Goal: Information Seeking & Learning: Learn about a topic

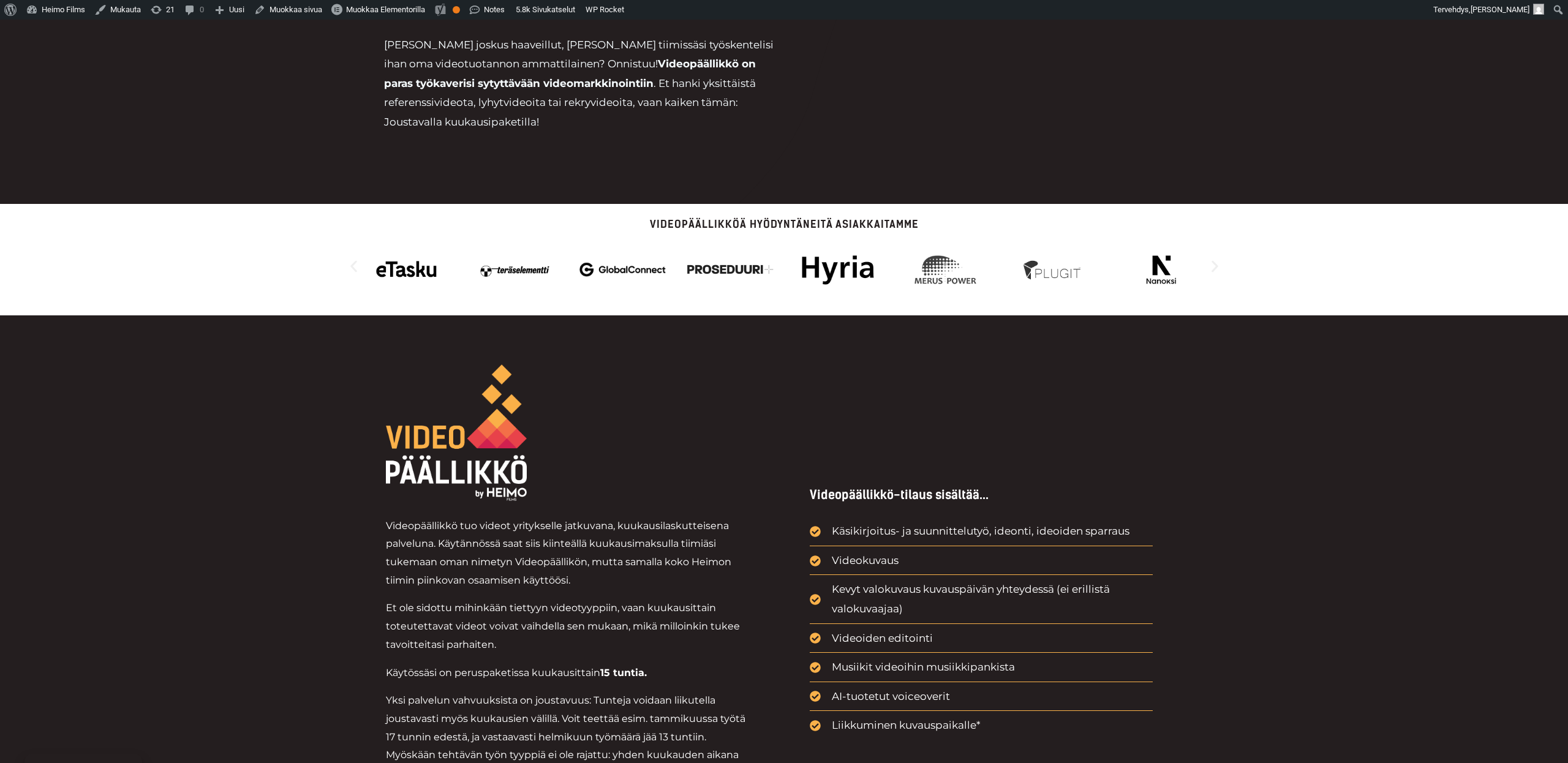
scroll to position [658, 0]
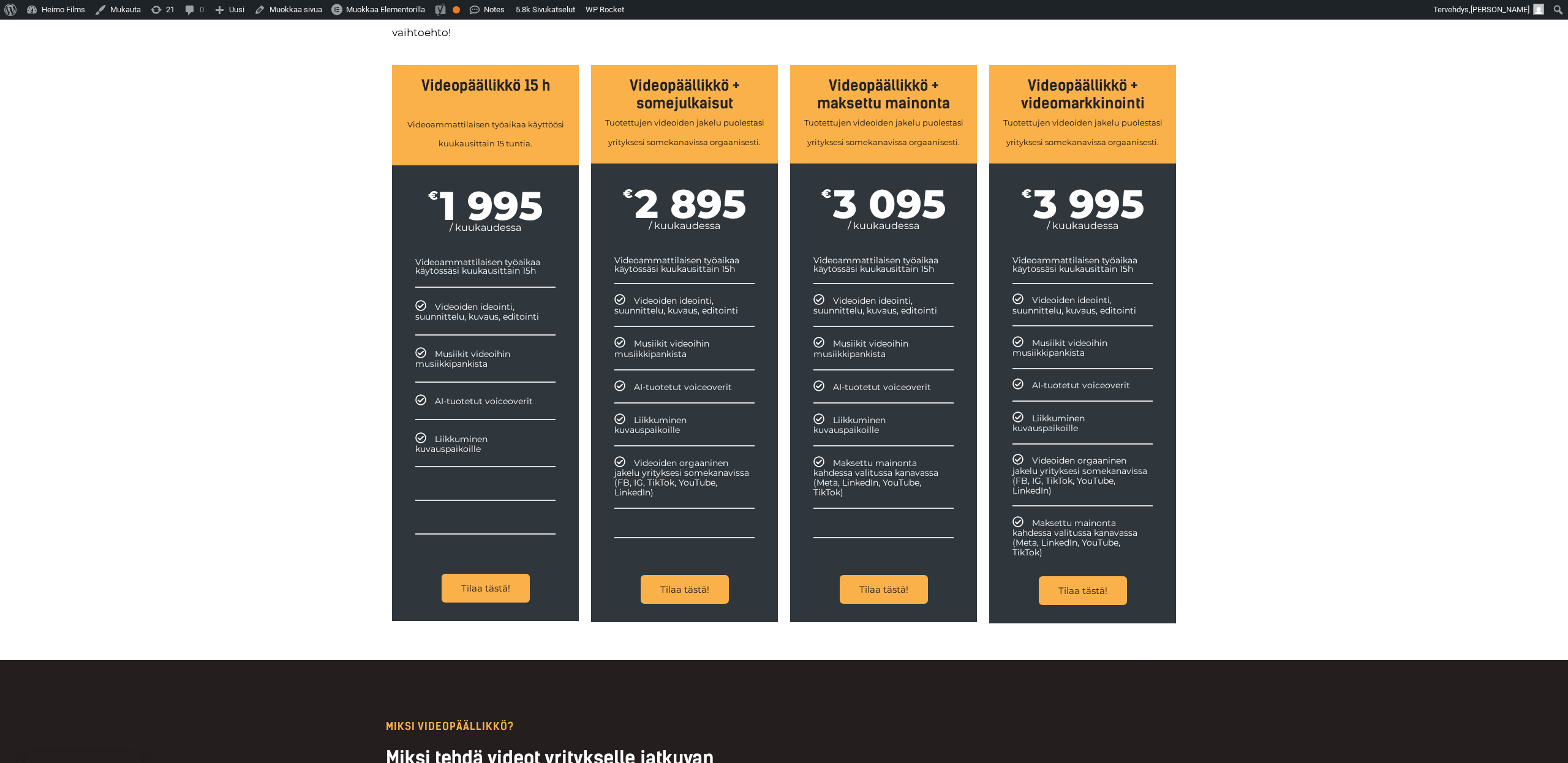
scroll to position [1306, 0]
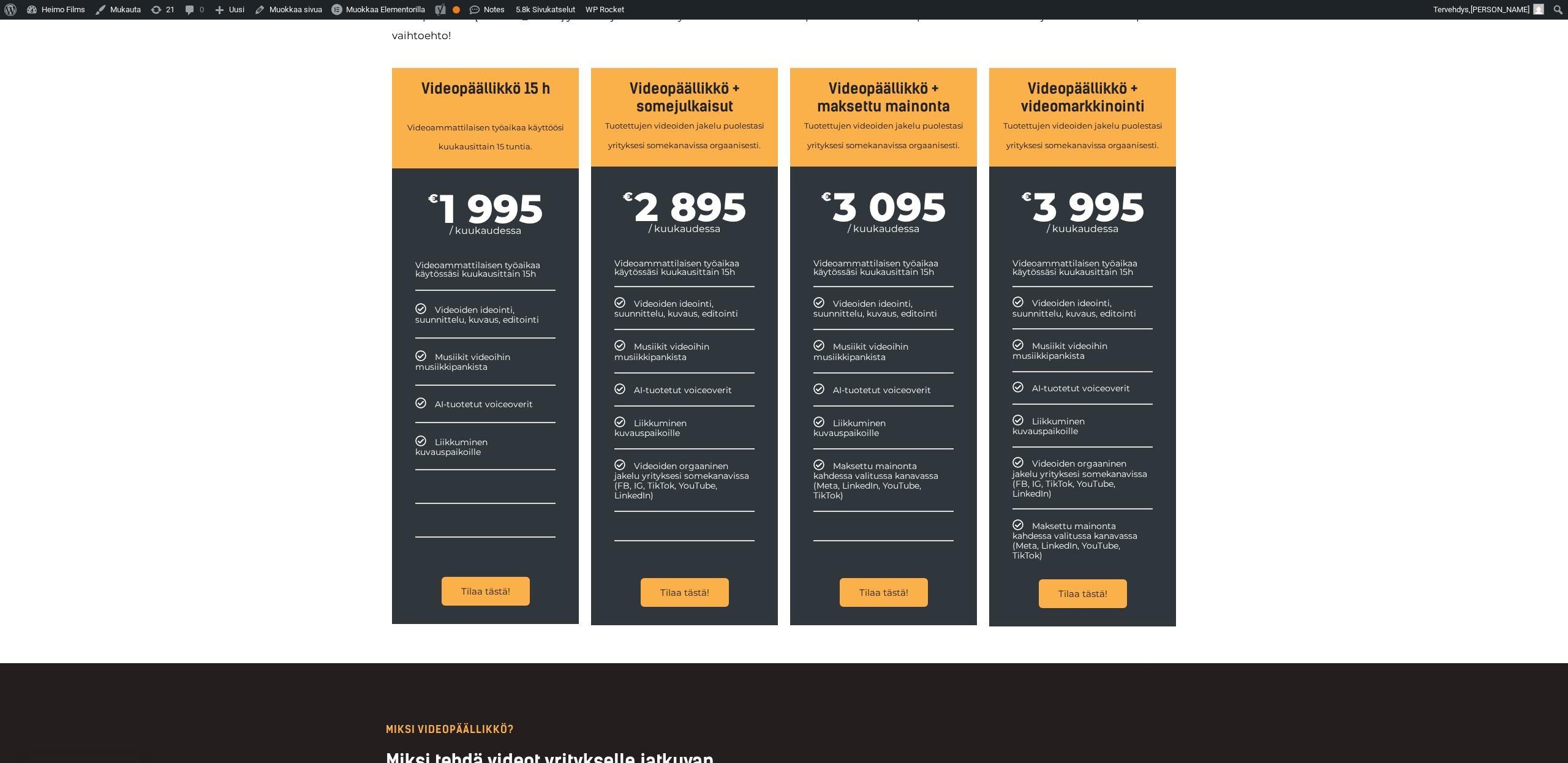
click at [321, 466] on div "Tutustu palvelupaketteihin Videopäällikkö-palveluun yhdistät jouhevasti myös vi…" at bounding box center [784, 297] width 1568 height 733
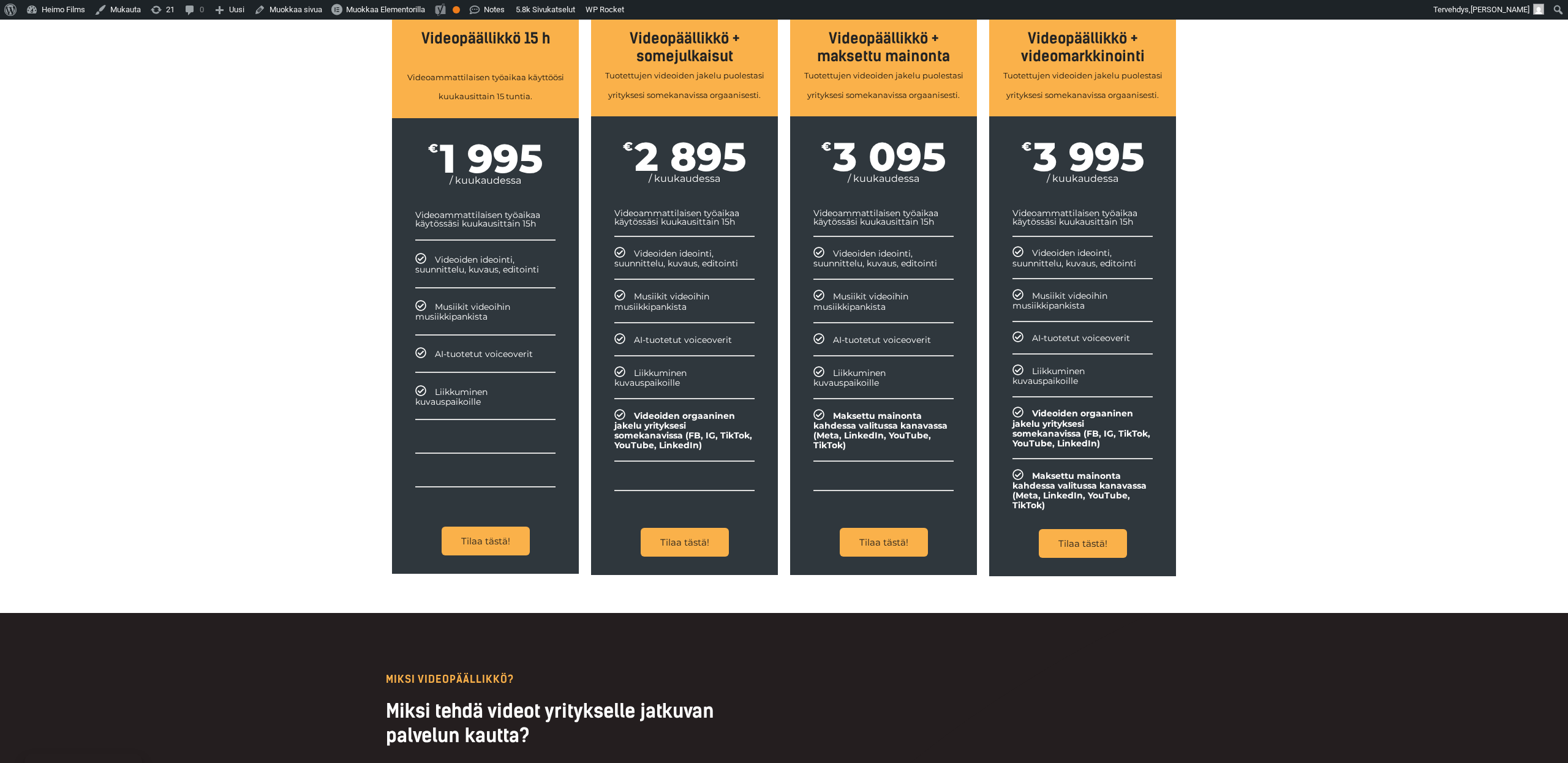
scroll to position [1223, 0]
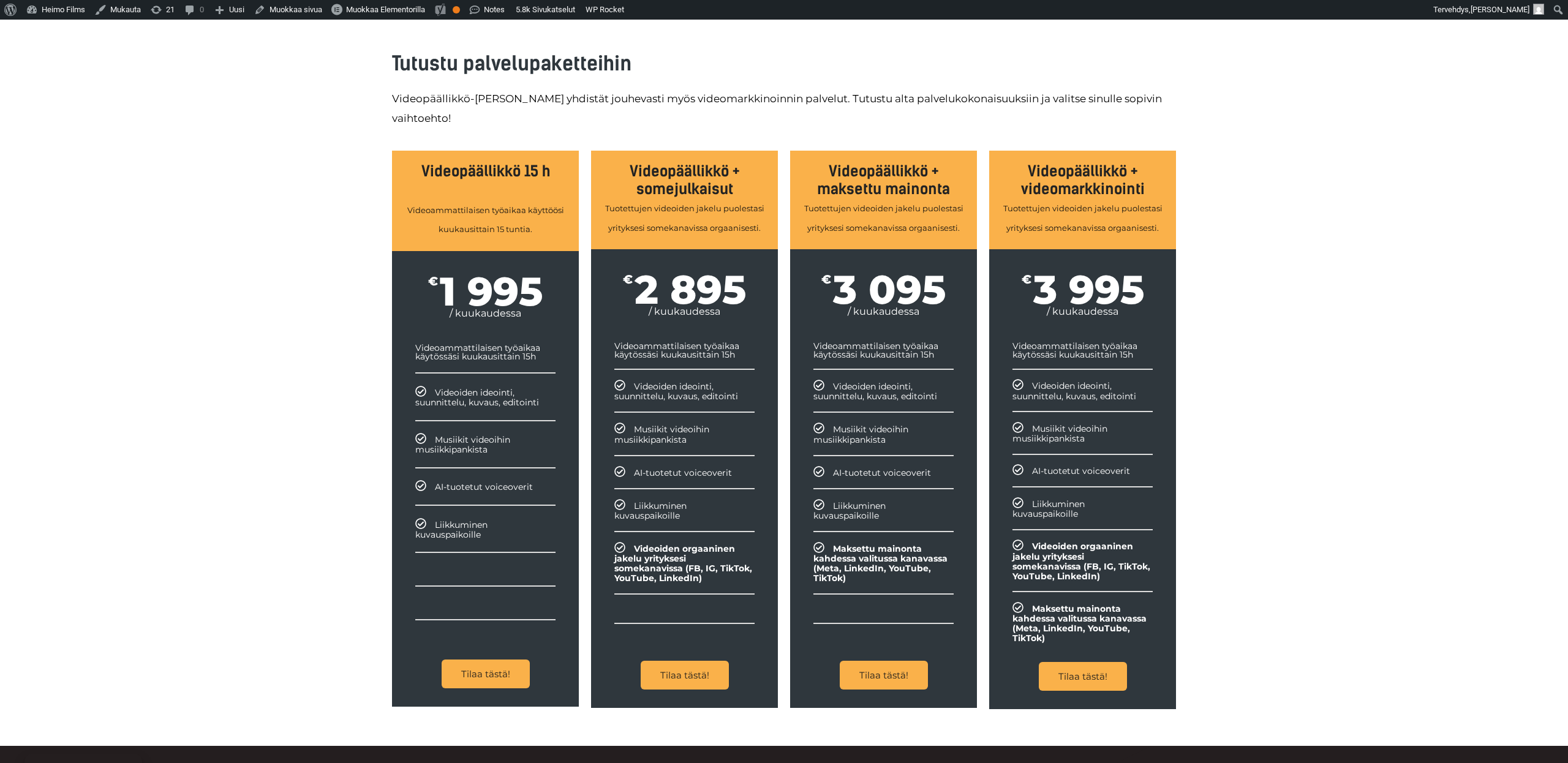
click at [348, 499] on div "Tutustu palvelupaketteihin Videopäällikkö-palveluun yhdistät jouhevasti myös vi…" at bounding box center [784, 379] width 1568 height 733
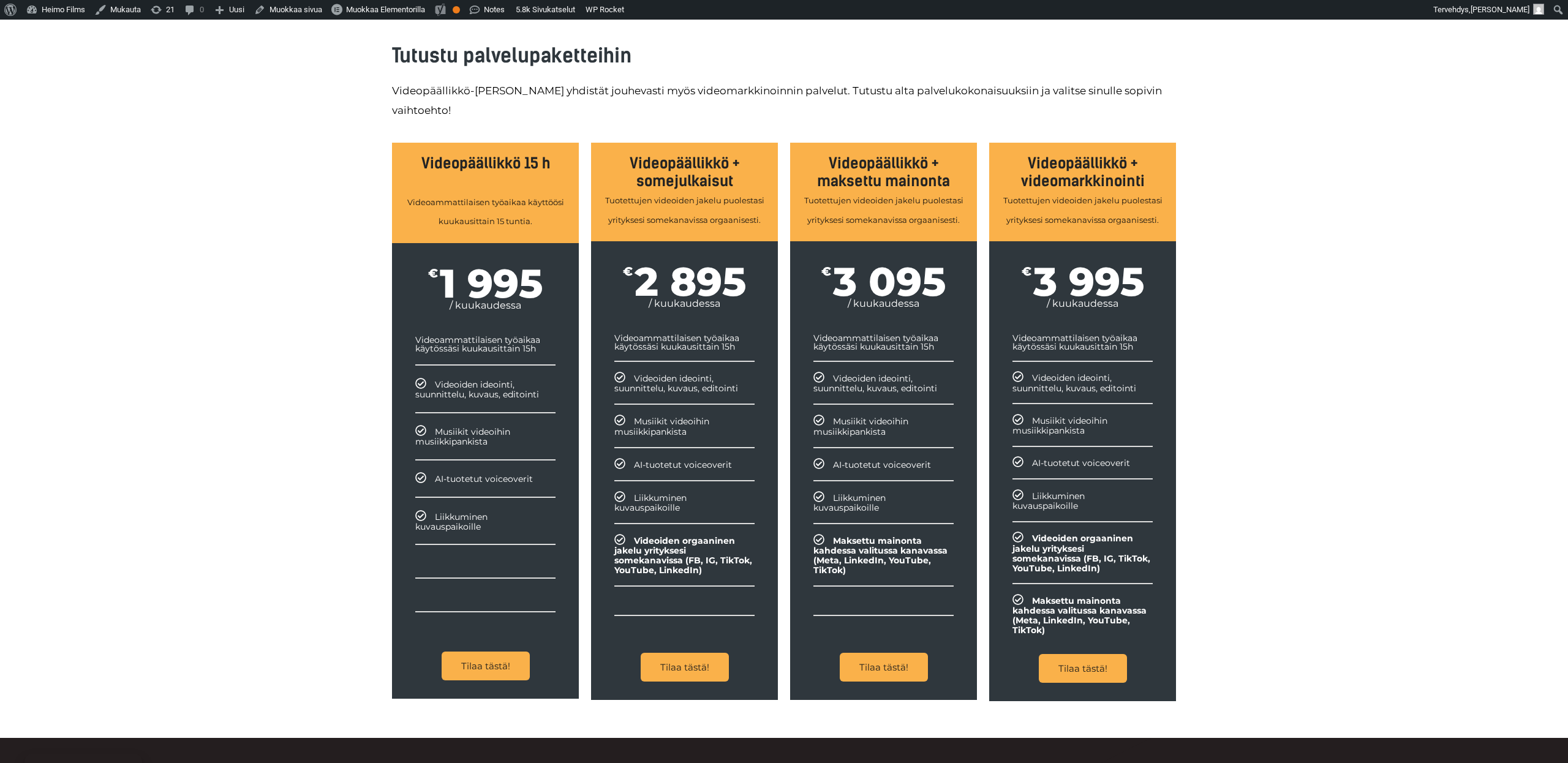
drag, startPoint x: 1162, startPoint y: 661, endPoint x: 241, endPoint y: 605, distance: 922.7
click at [240, 607] on div "Tutustu palvelupaketteihin Videopäällikkö-palveluun yhdistät jouhevasti myös vi…" at bounding box center [784, 372] width 1568 height 733
click at [304, 545] on div "Tutustu palvelupaketteihin Videopäällikkö-palveluun yhdistät jouhevasti myös vi…" at bounding box center [784, 372] width 1568 height 733
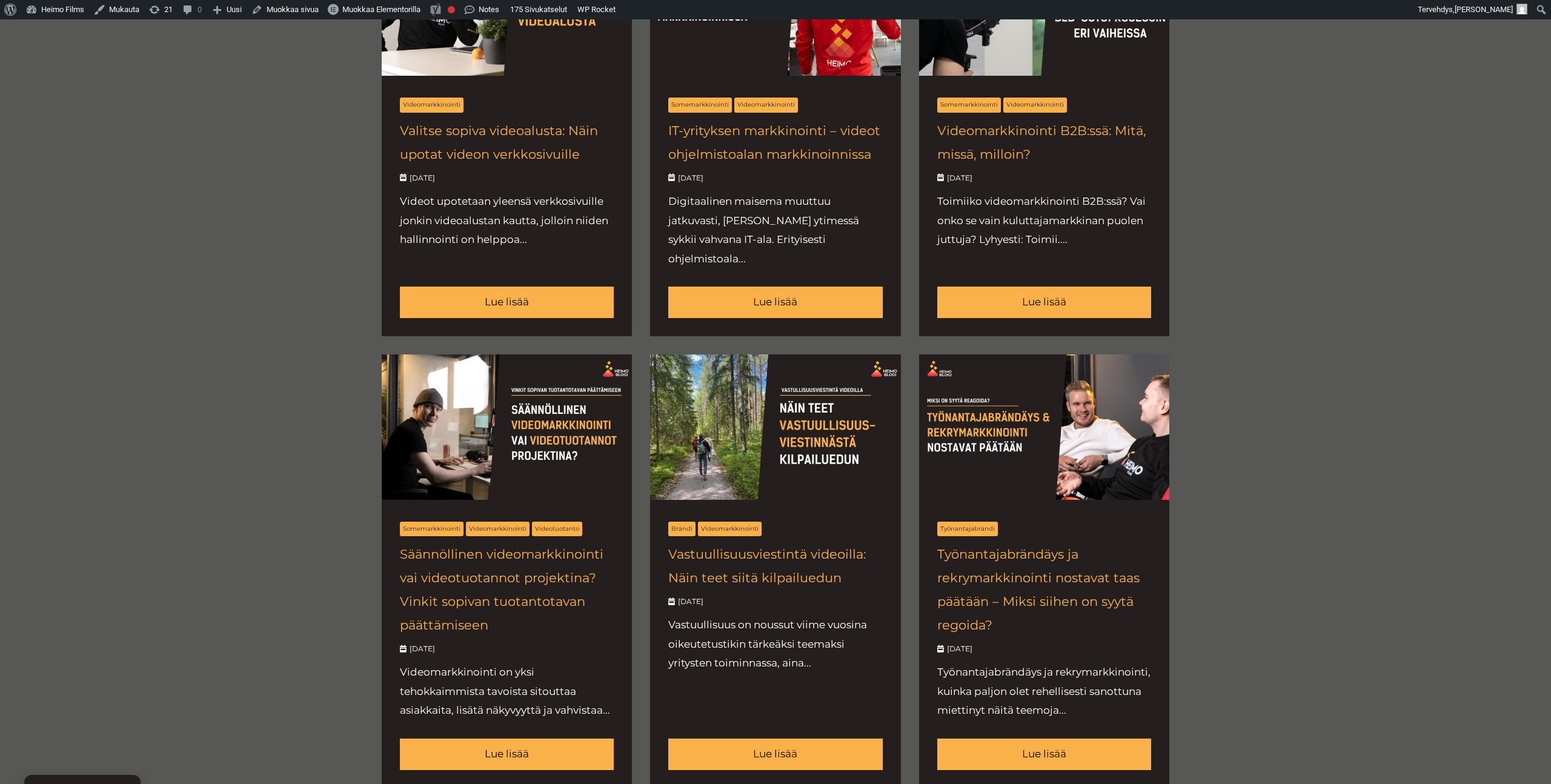
click at [315, 310] on div "Näytä kaikki [PERSON_NAME] Heimonuotiolla Meidän Heimo Myynti Referenssit Rekry" at bounding box center [776, 78] width 1551 height 1602
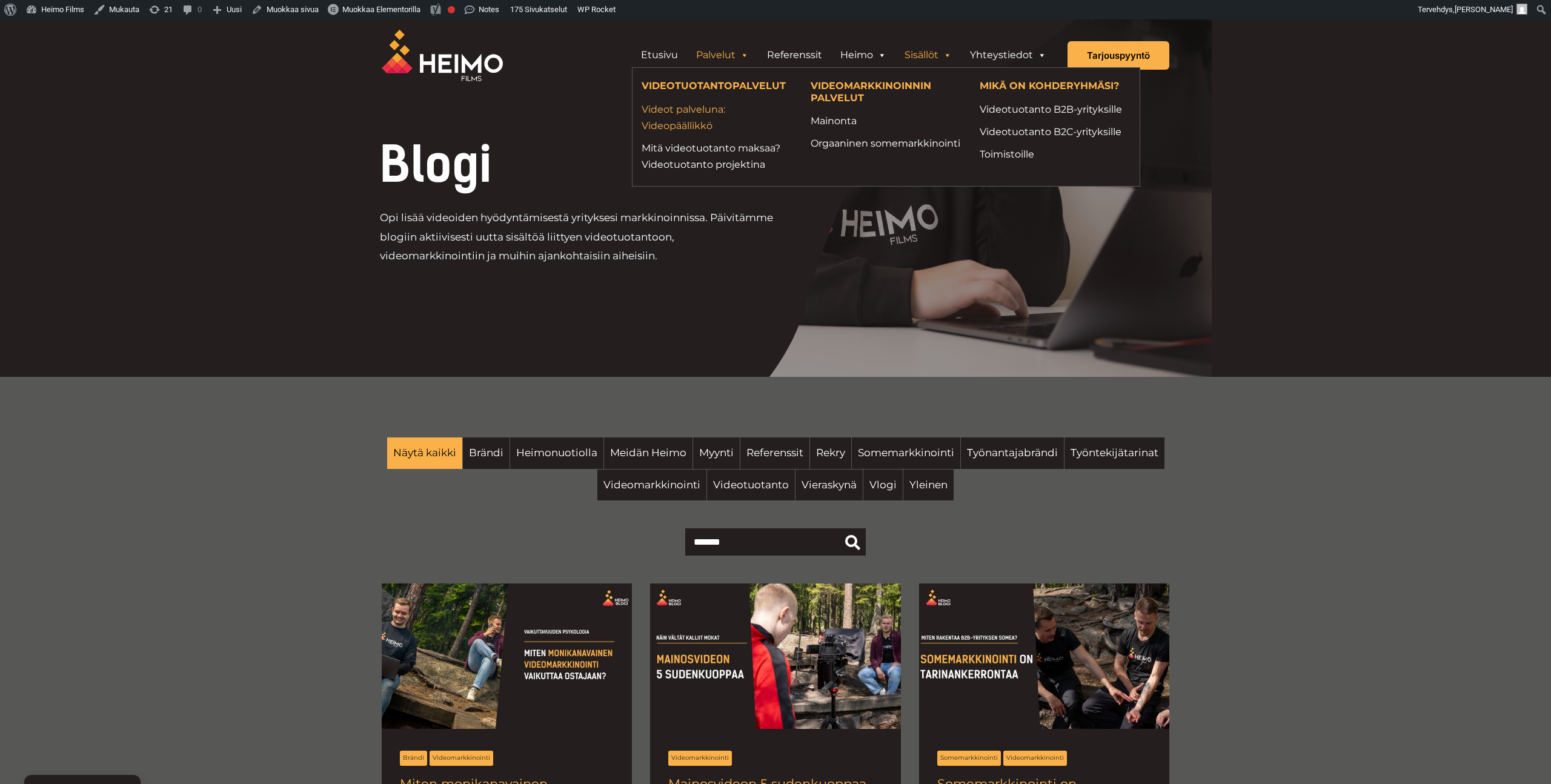
click at [704, 115] on link "Videot palveluna: Videopäällikkö" at bounding box center [717, 117] width 151 height 33
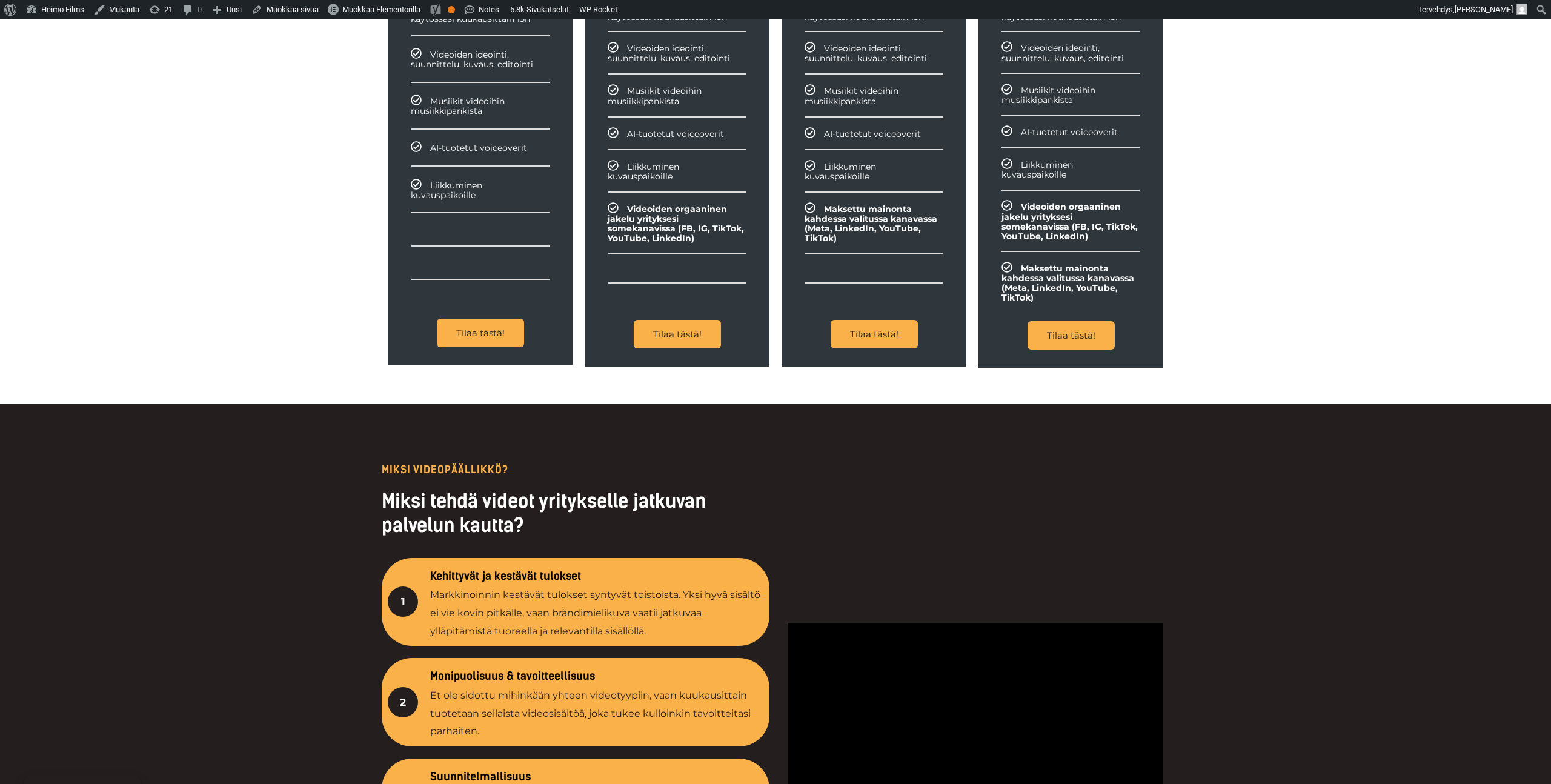
scroll to position [1633, 0]
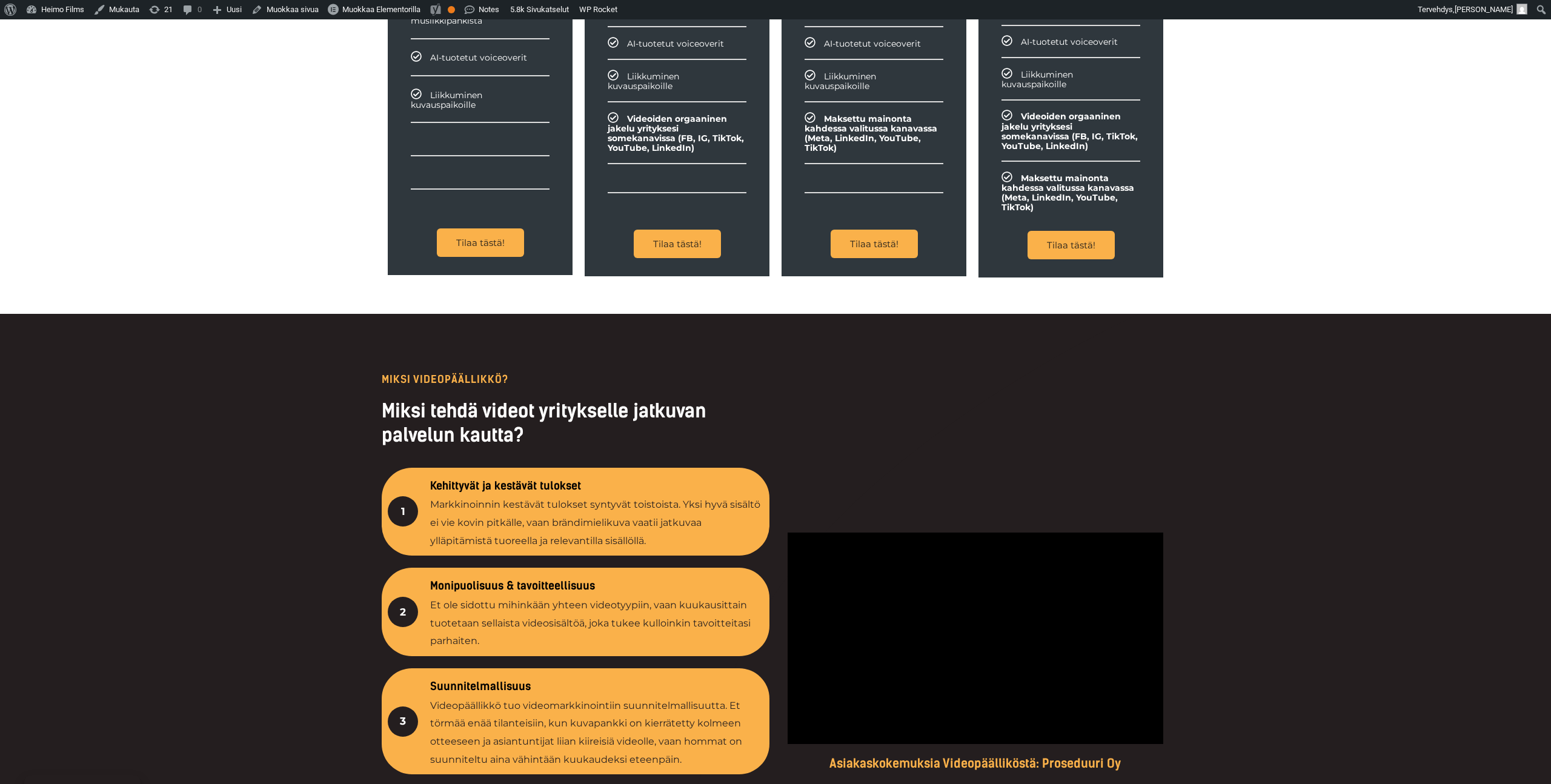
click at [299, 406] on div at bounding box center [776, 724] width 1551 height 822
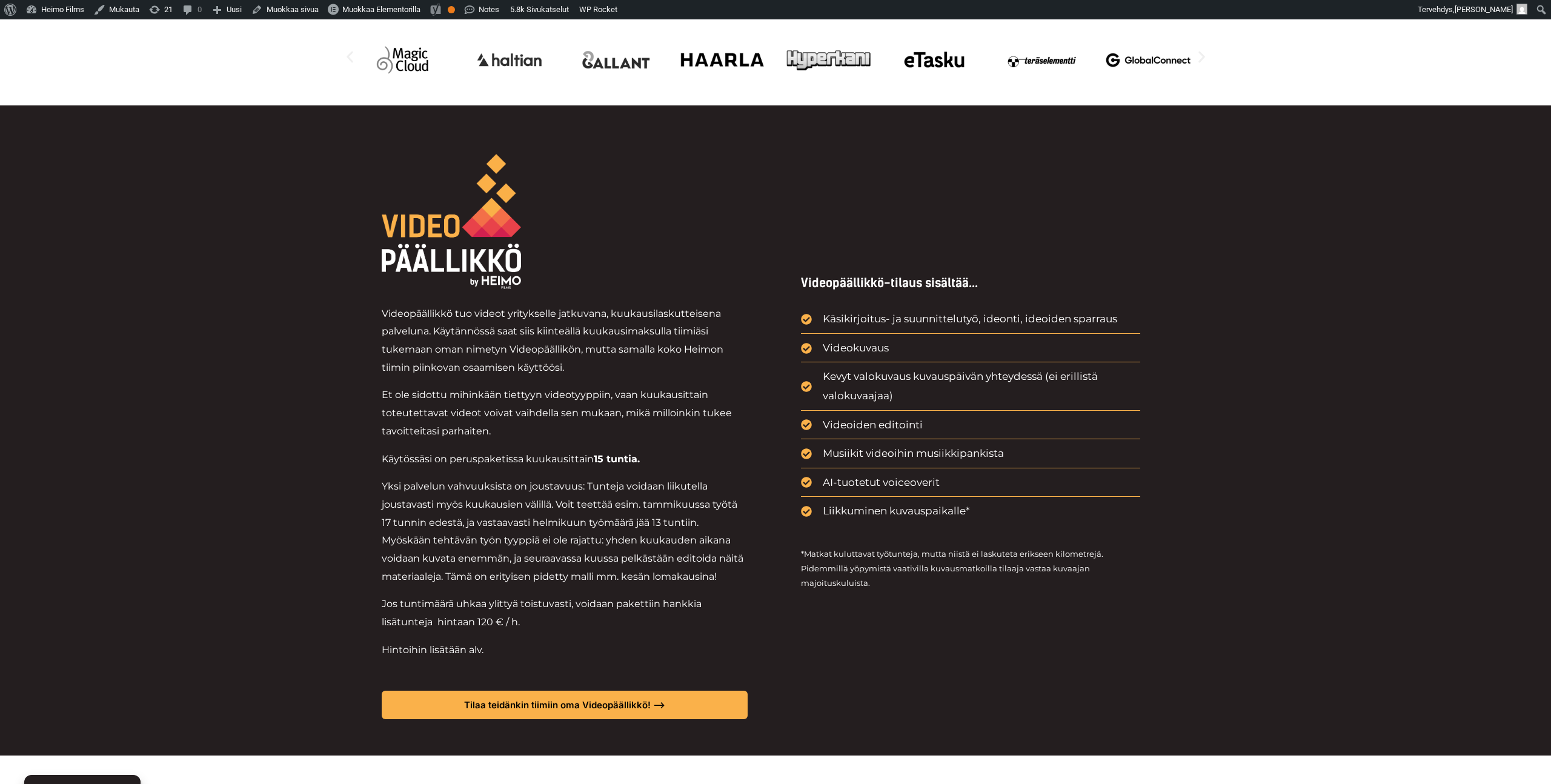
scroll to position [0, 0]
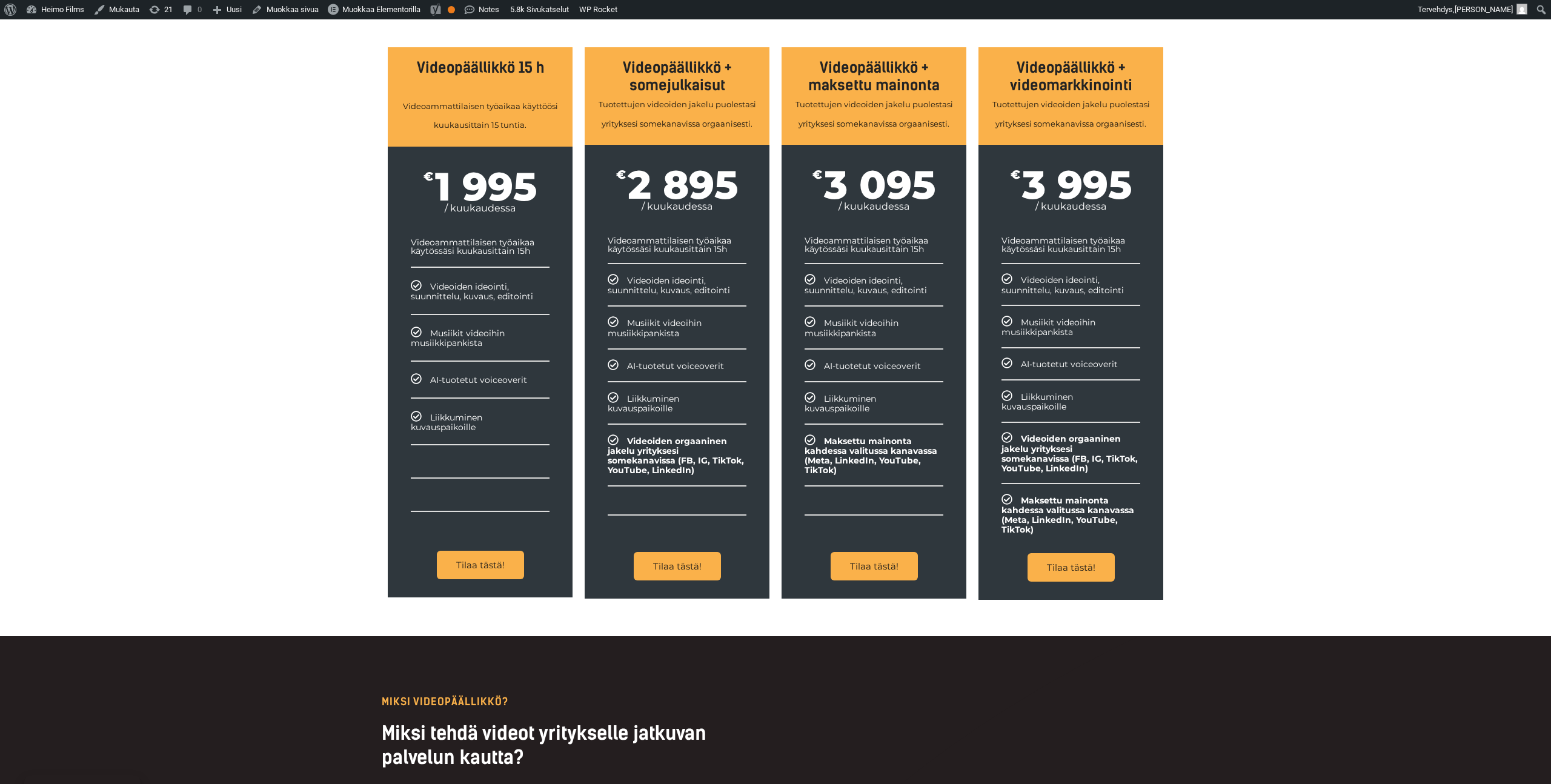
scroll to position [1224, 0]
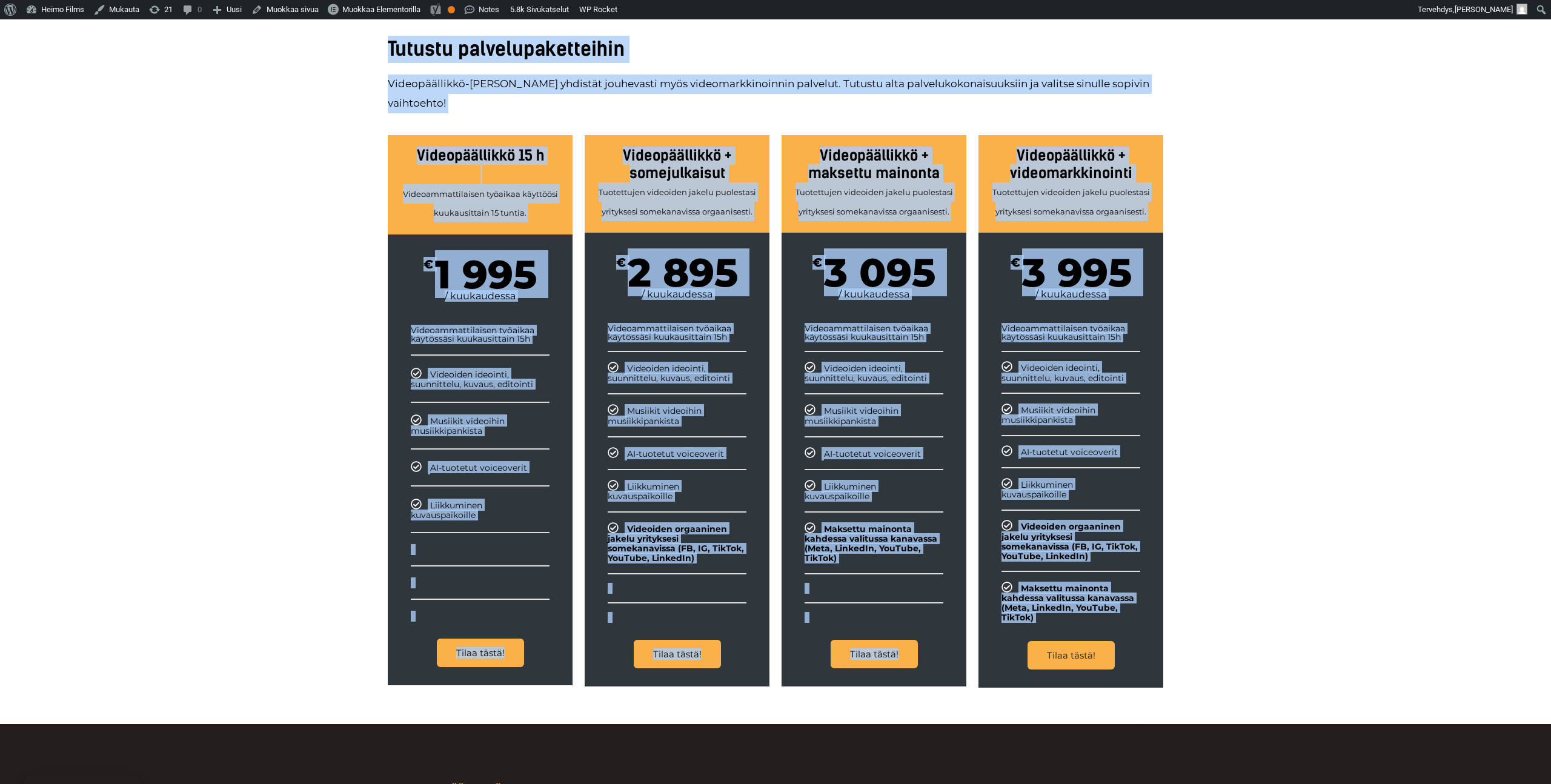
drag, startPoint x: 372, startPoint y: 52, endPoint x: 1157, endPoint y: 624, distance: 971.3
click at [1157, 624] on div "Tutustu palvelupaketteihin Videopäällikkö-palveluun yhdistät jouhevasti myös vi…" at bounding box center [776, 361] width 1551 height 724
click at [1157, 624] on div "Tilaa tästä!" at bounding box center [1071, 655] width 185 height 65
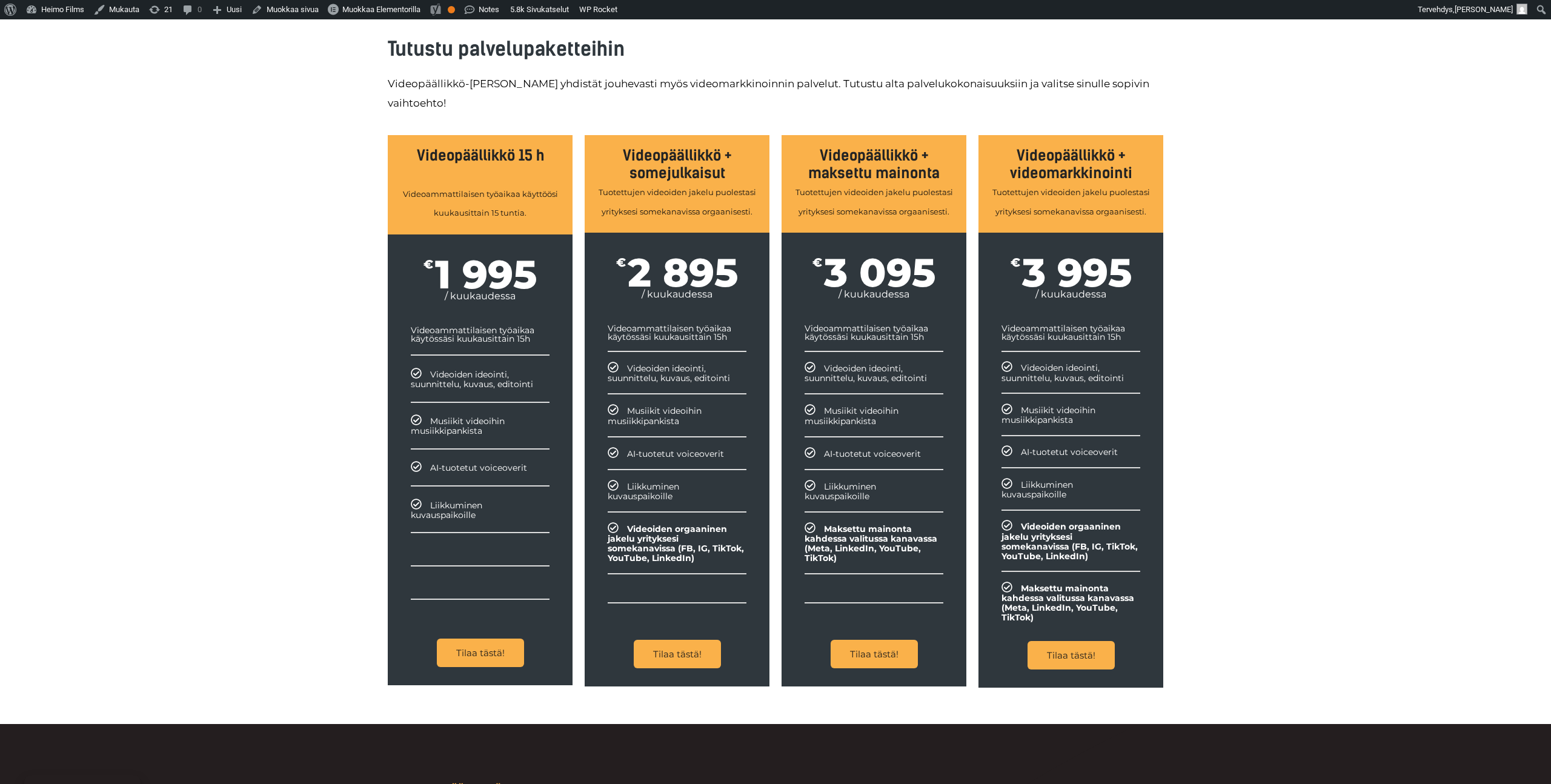
click at [314, 480] on div "Tutustu palvelupaketteihin Videopäällikkö-palveluun yhdistät jouhevasti myös vi…" at bounding box center [776, 361] width 1551 height 724
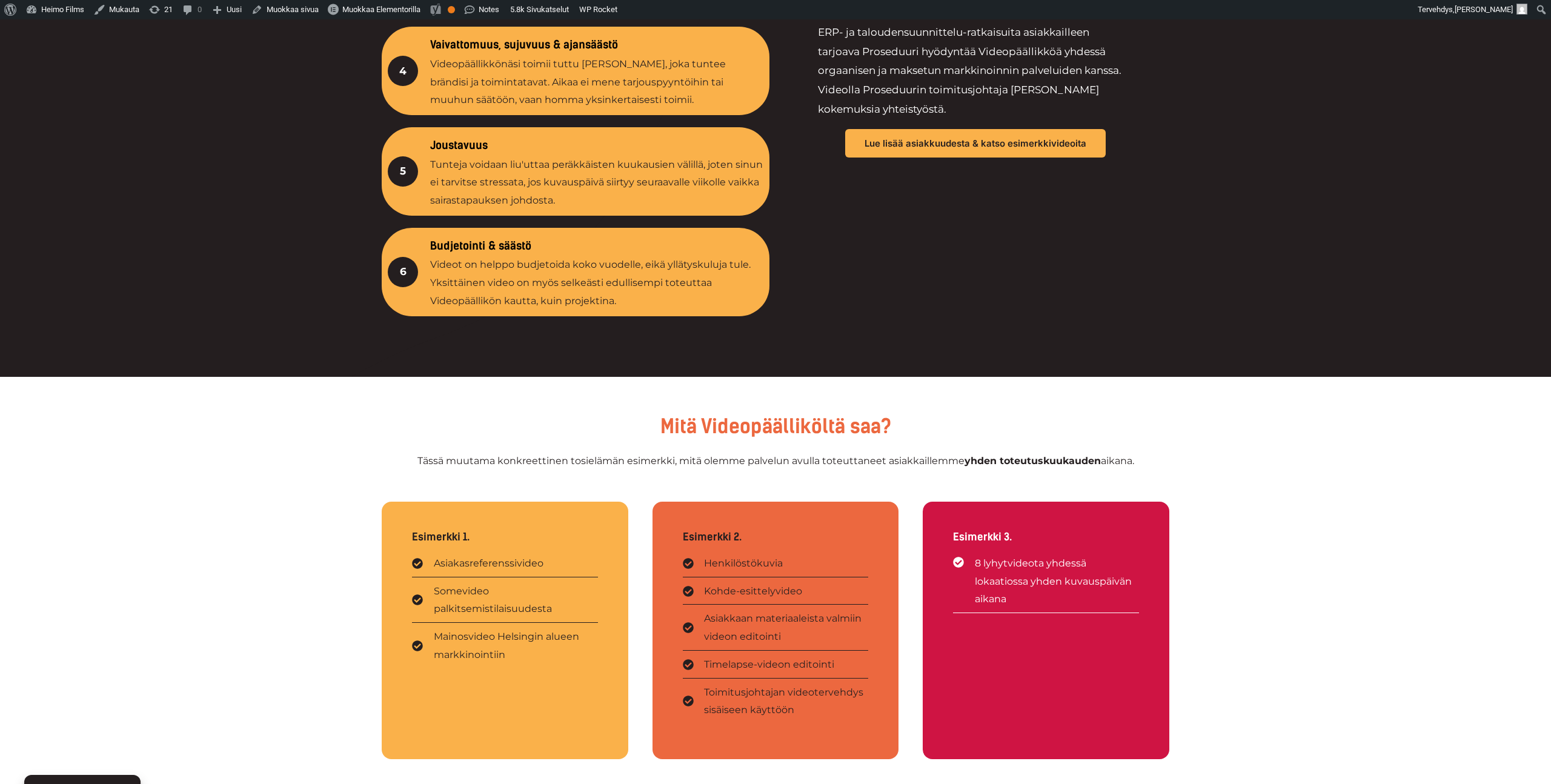
scroll to position [2816, 0]
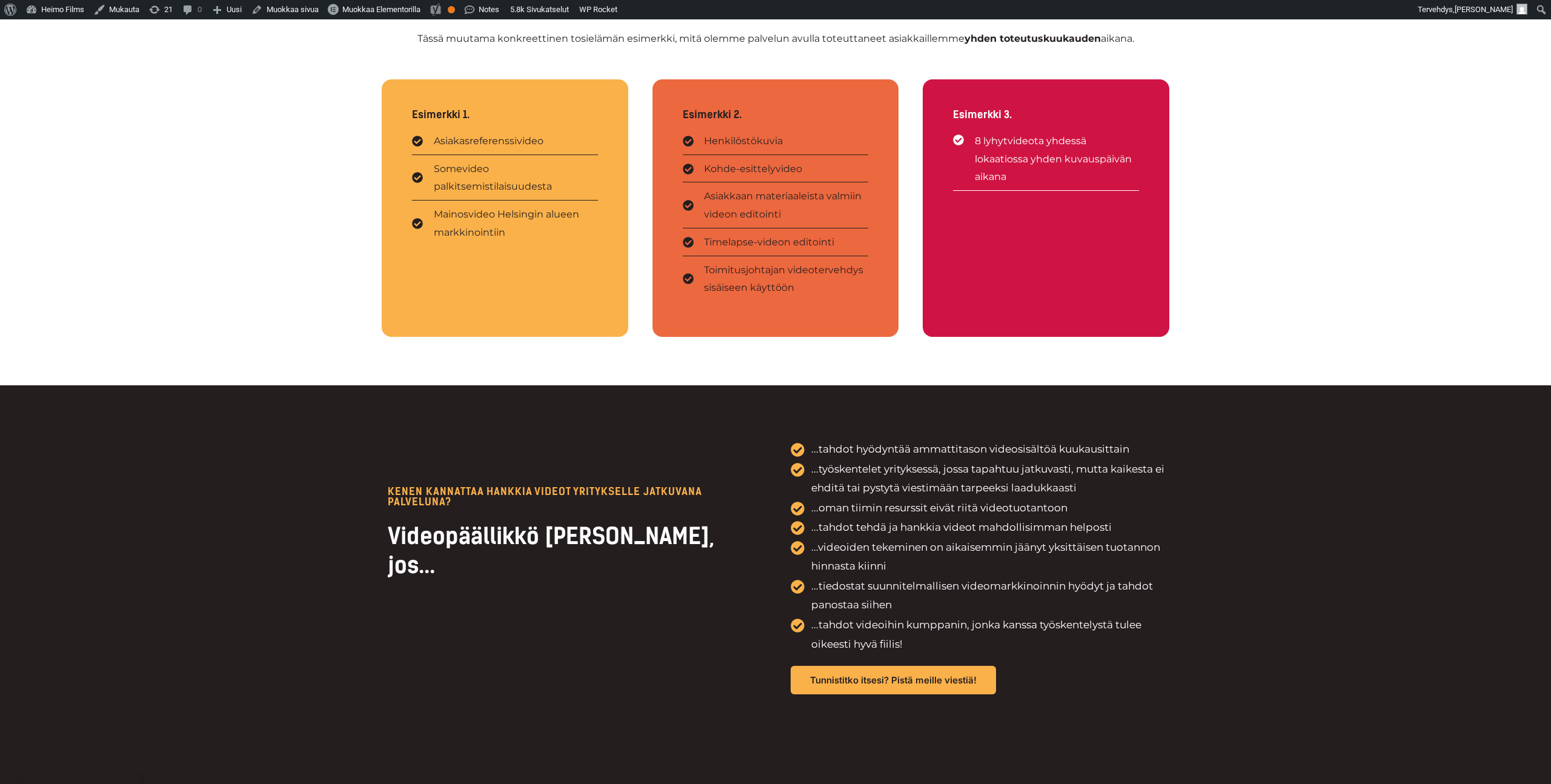
click at [636, 208] on div "Esimerkki 1. Asiakasreferenssivideo Somevideo palkitsemistilaisuudesta Mainosvi…" at bounding box center [775, 226] width 787 height 318
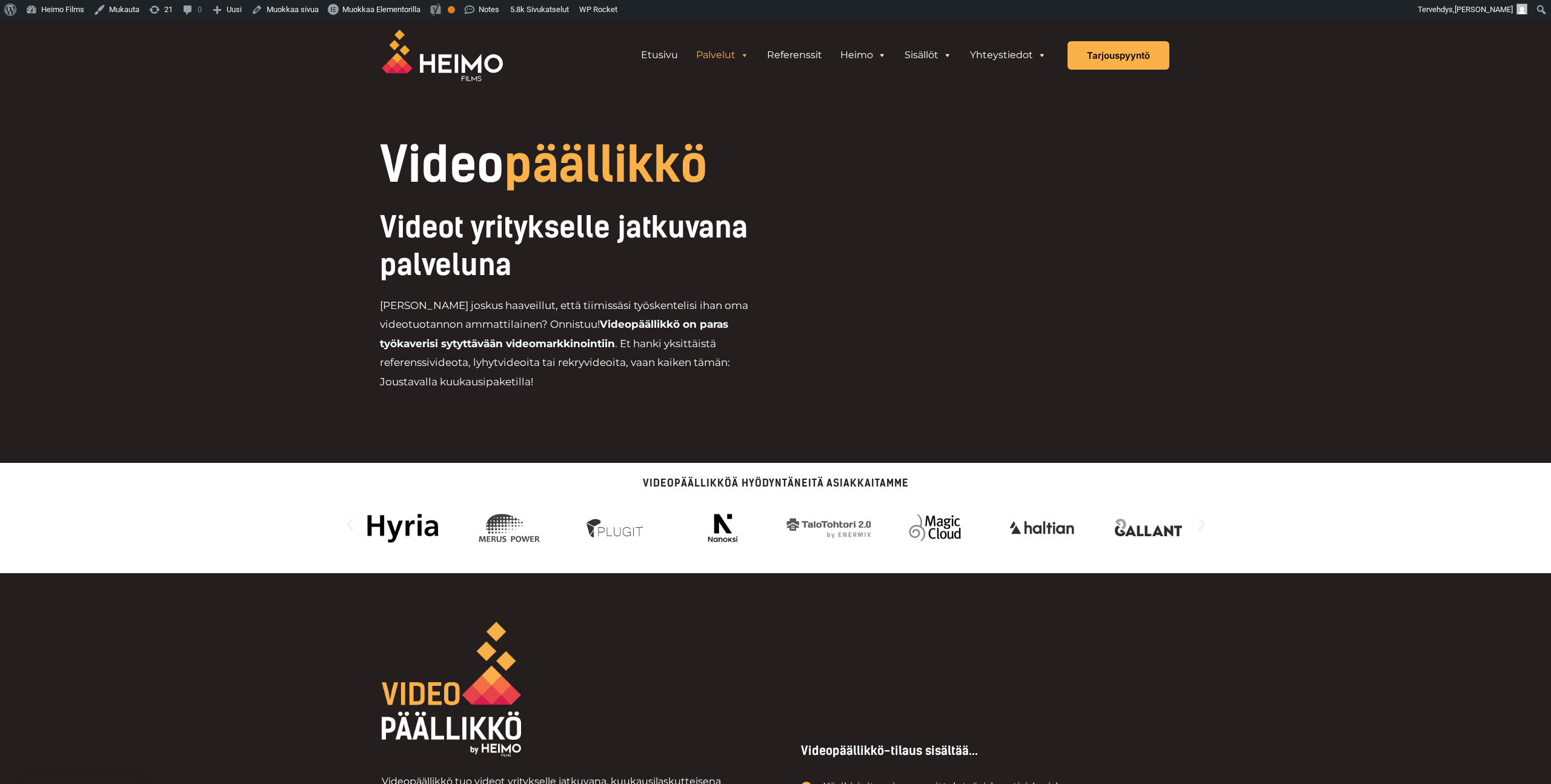
scroll to position [445, 0]
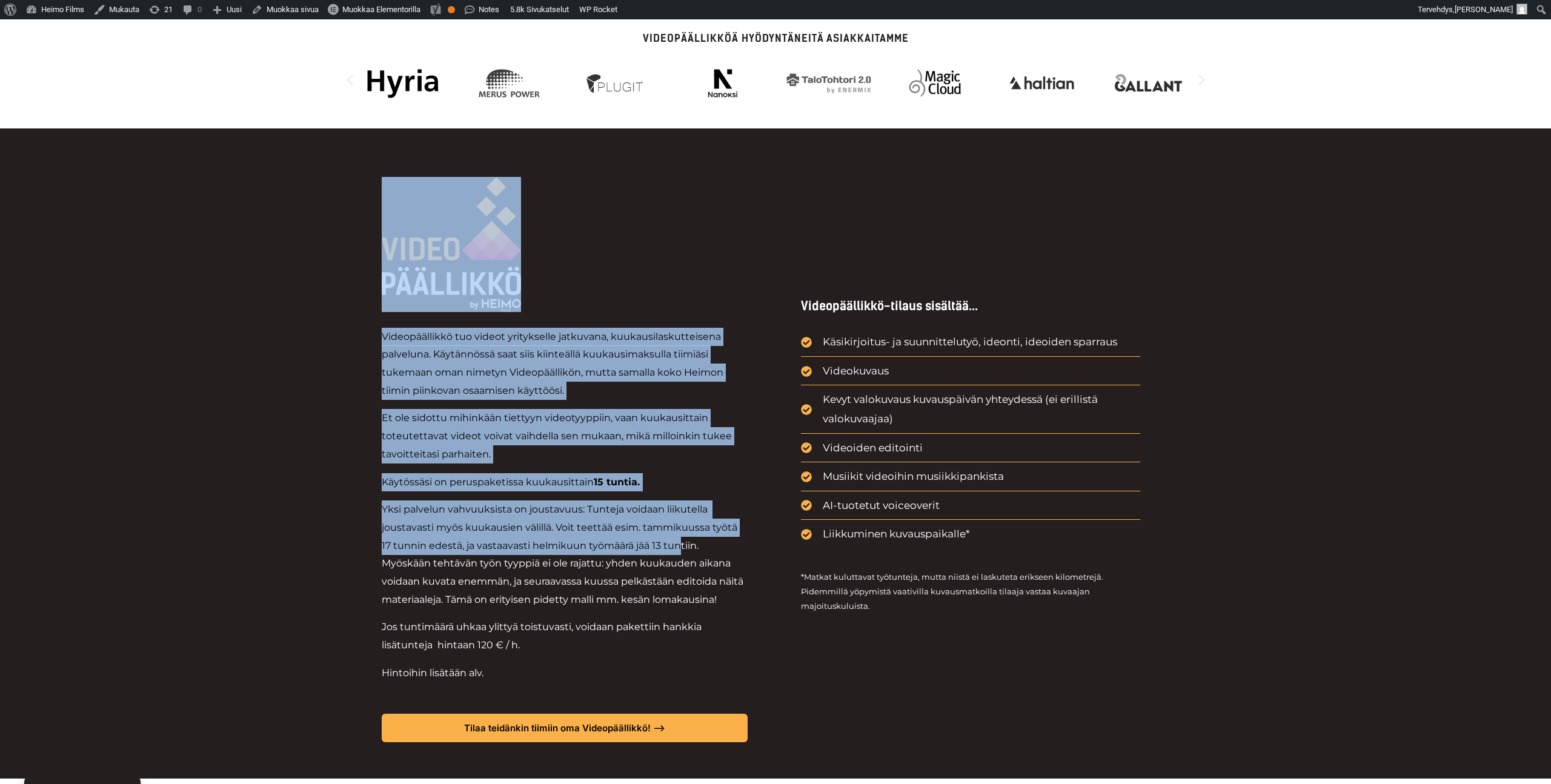
drag, startPoint x: 293, startPoint y: 189, endPoint x: 682, endPoint y: 573, distance: 546.6
click at [682, 573] on div "Videopäällikkö tuo videot yritykselle jatkuvana, kuukausilaskutteisena palvelun…" at bounding box center [776, 453] width 1551 height 650
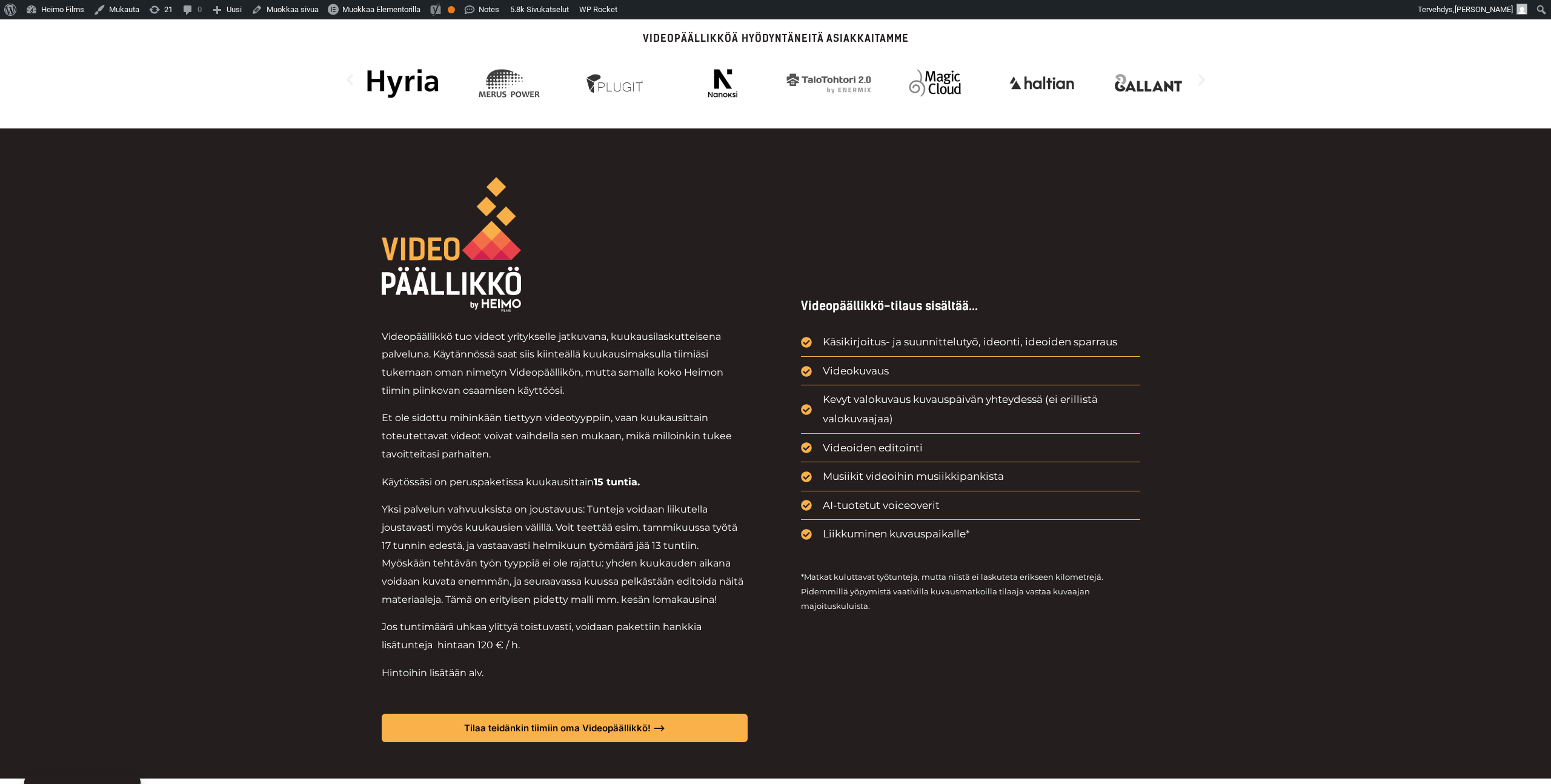
click at [363, 507] on div "Videopäällikkö tuo videot yritykselle jatkuvana, kuukausilaskutteisena palvelun…" at bounding box center [776, 453] width 1551 height 650
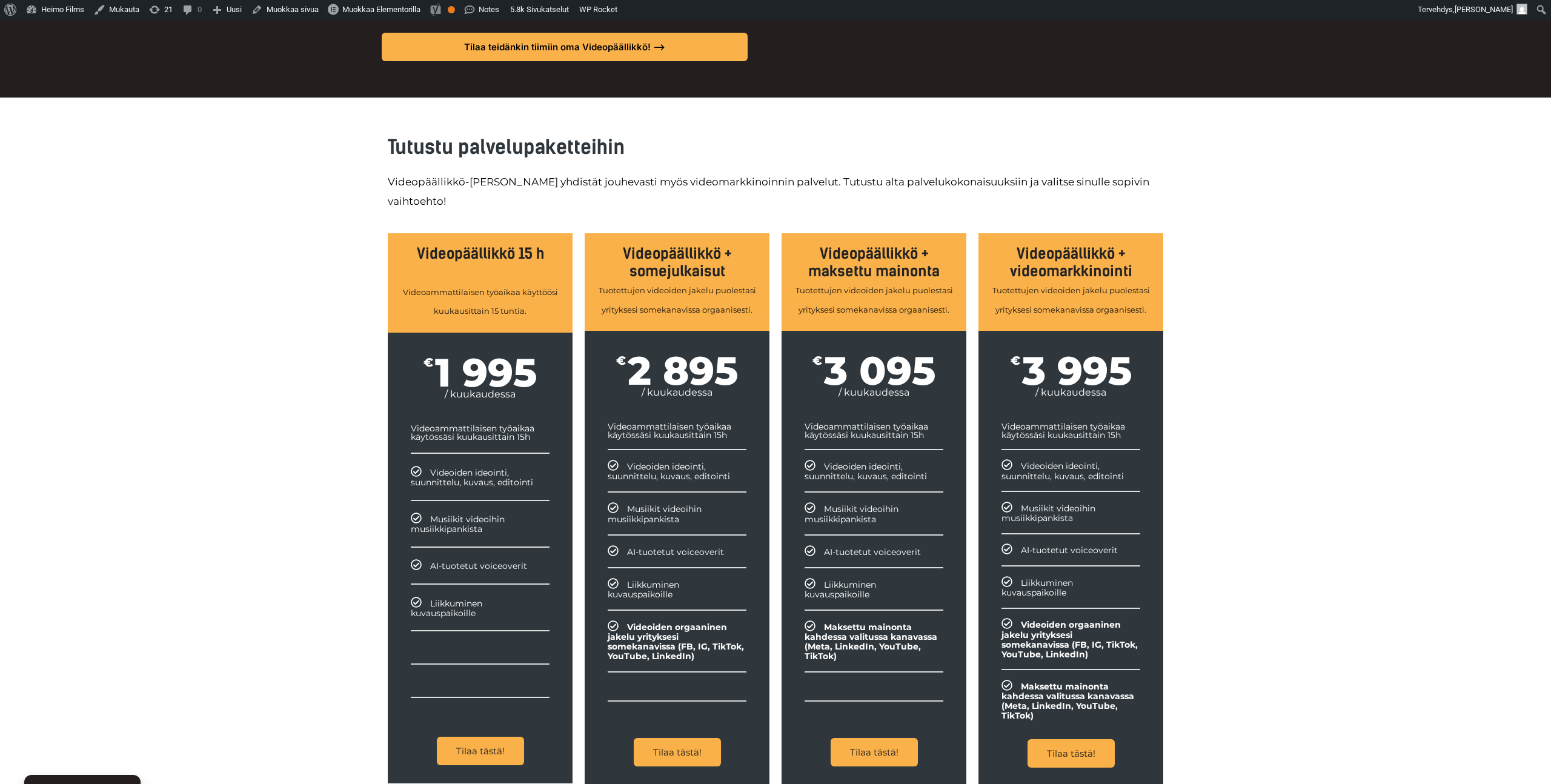
scroll to position [1176, 0]
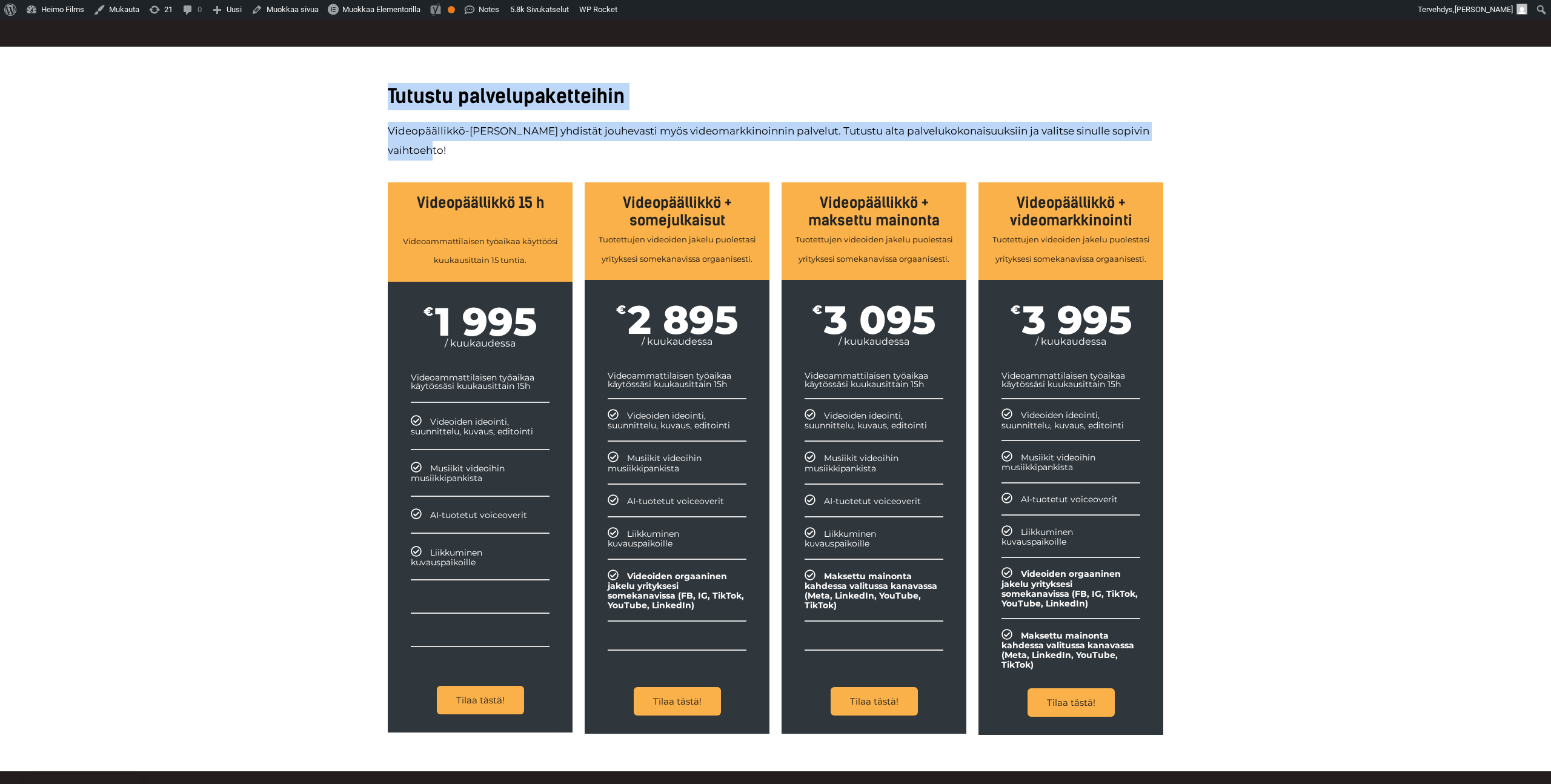
drag, startPoint x: 380, startPoint y: 93, endPoint x: 471, endPoint y: 155, distance: 110.1
click at [471, 155] on div "Tutustu palvelupaketteihin Videopäällikkö-palveluun yhdistät jouhevasti myös vi…" at bounding box center [776, 408] width 1551 height 724
click at [471, 155] on p "Videopäällikkö-palveluun yhdistät jouhevasti myös videomarkkinoinnin palvelut. …" at bounding box center [776, 140] width 776 height 38
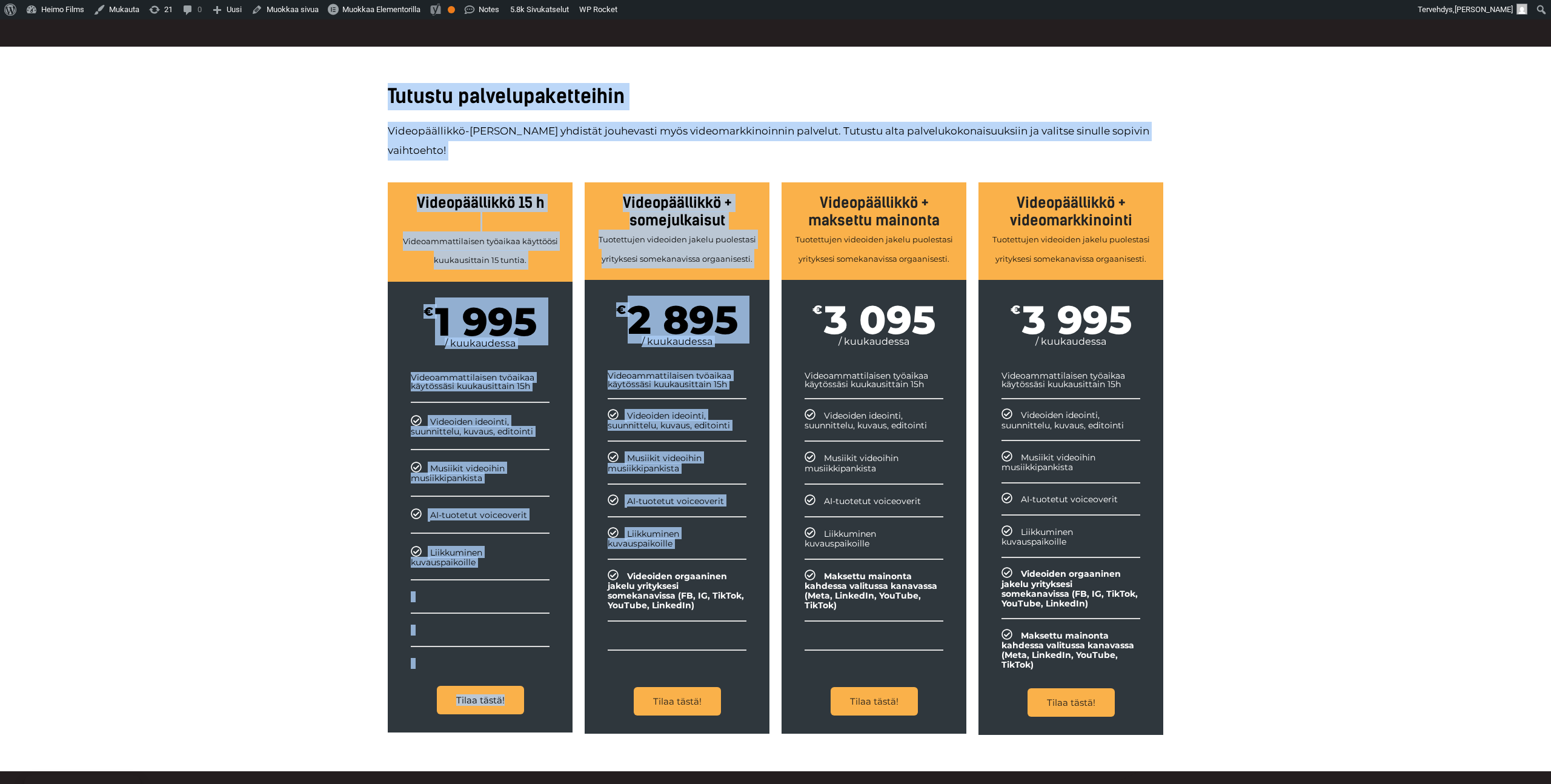
drag, startPoint x: 349, startPoint y: 86, endPoint x: 811, endPoint y: 667, distance: 742.3
click at [811, 667] on div "Tutustu palvelupaketteihin Videopäällikkö-palveluun yhdistät jouhevasti myös vi…" at bounding box center [776, 408] width 1551 height 724
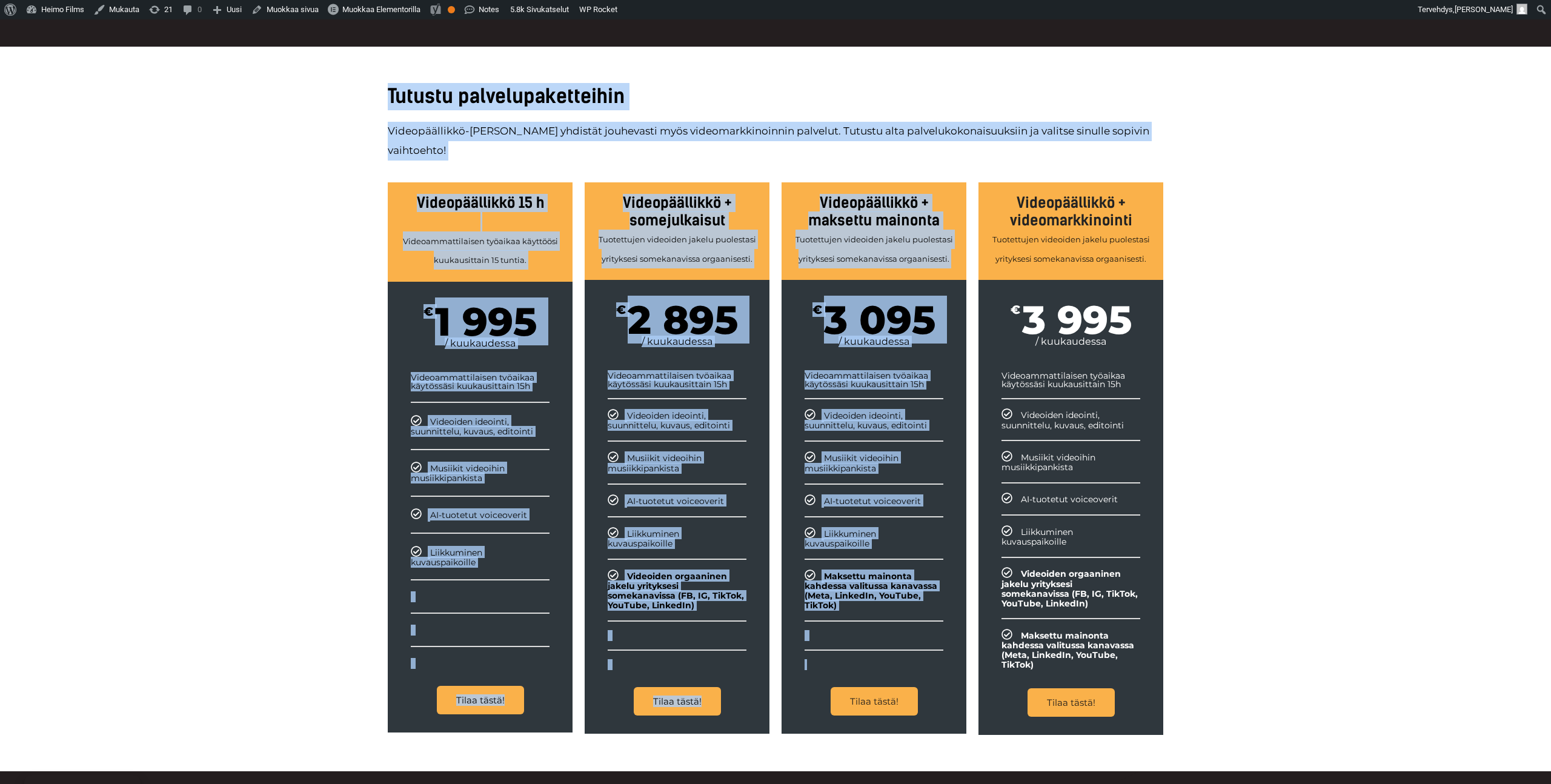
click at [310, 485] on div "Tutustu palvelupaketteihin Videopäällikkö-palveluun yhdistät jouhevasti myös vi…" at bounding box center [776, 408] width 1551 height 724
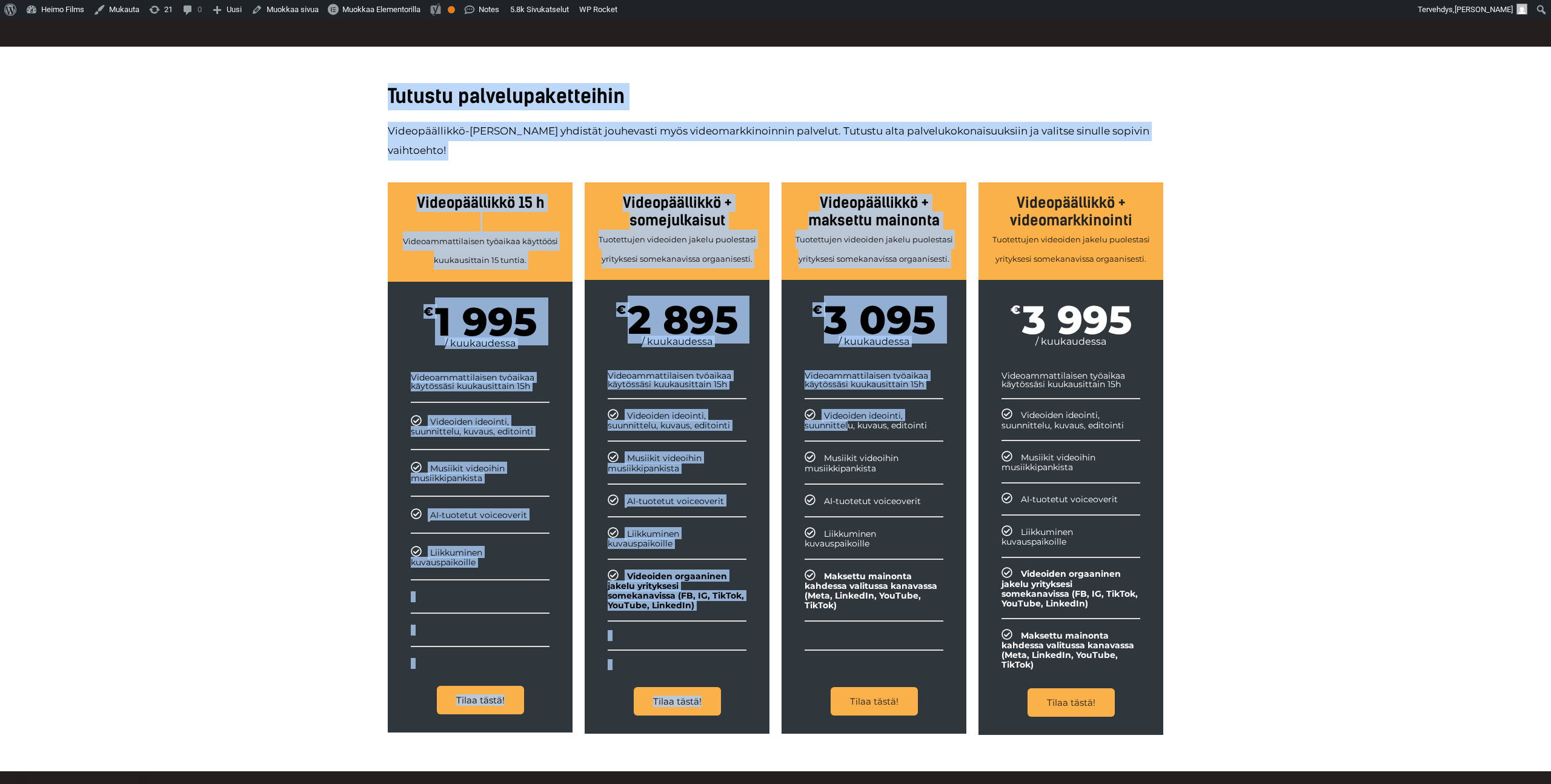
drag, startPoint x: 361, startPoint y: 97, endPoint x: 955, endPoint y: 521, distance: 729.8
click at [955, 521] on div "Tutustu palvelupaketteihin Videopäällikkö-palveluun yhdistät jouhevasti myös vi…" at bounding box center [776, 408] width 1551 height 724
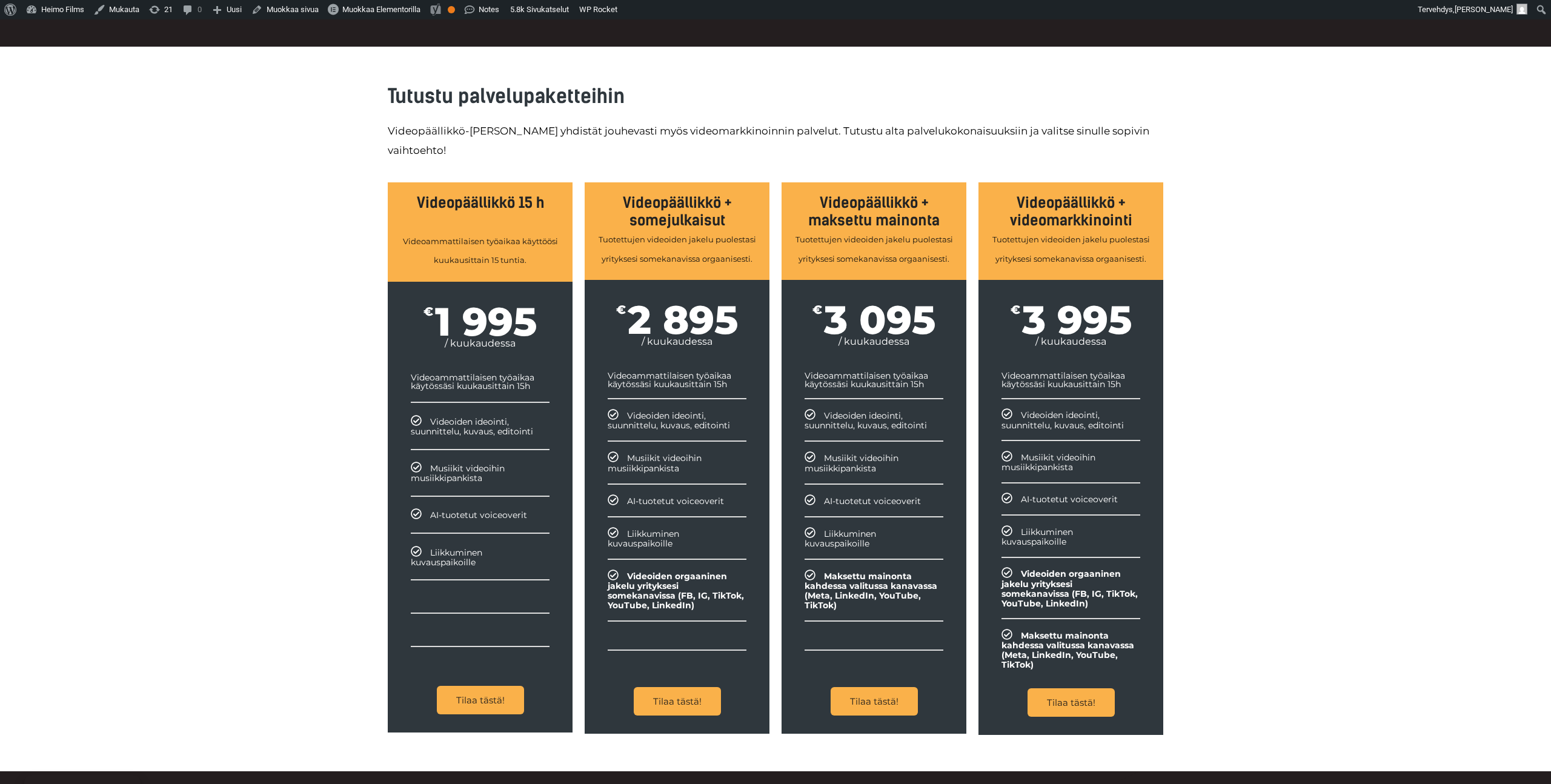
click at [294, 395] on div "Tutustu palvelupaketteihin Videopäällikkö-palveluun yhdistät jouhevasti myös vi…" at bounding box center [776, 408] width 1551 height 724
